Goal: Navigation & Orientation: Find specific page/section

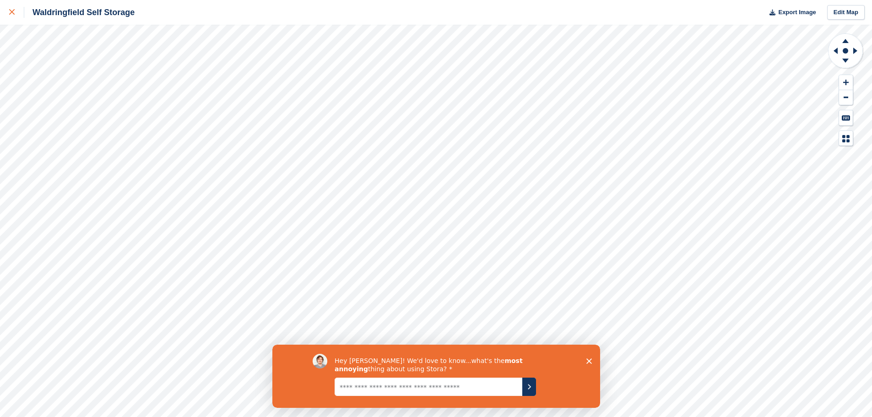
click at [11, 10] on icon at bounding box center [11, 11] width 5 height 5
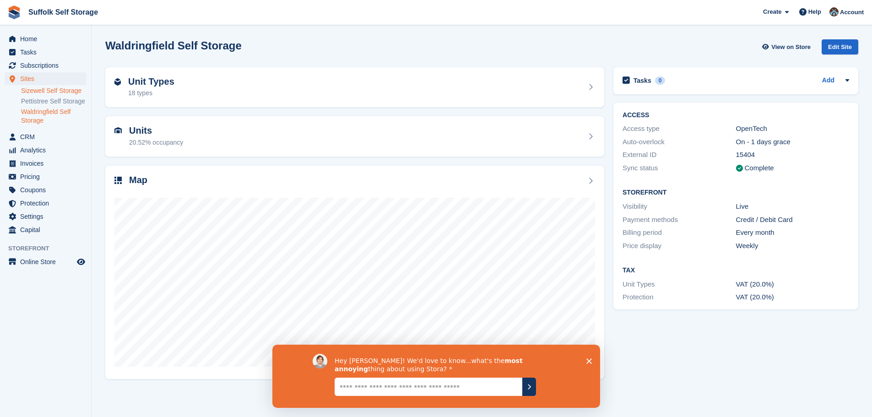
click at [50, 87] on link "Sizewell Self Storage" at bounding box center [53, 91] width 65 height 9
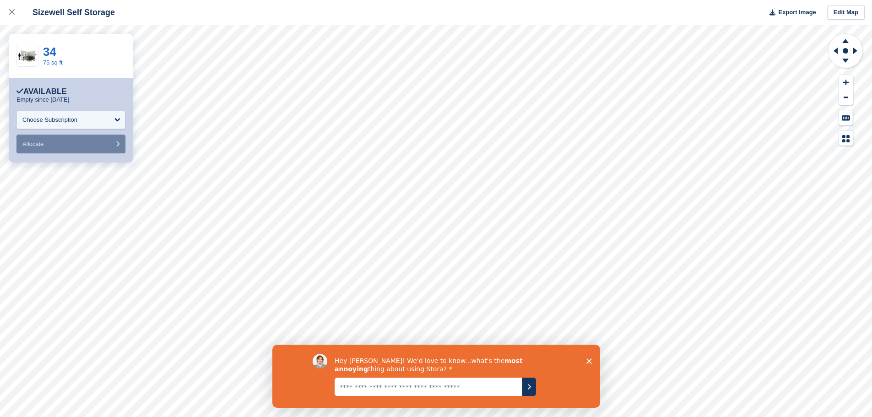
click at [590, 360] on polygon "Close survey" at bounding box center [588, 360] width 5 height 5
